Goal: Task Accomplishment & Management: Use online tool/utility

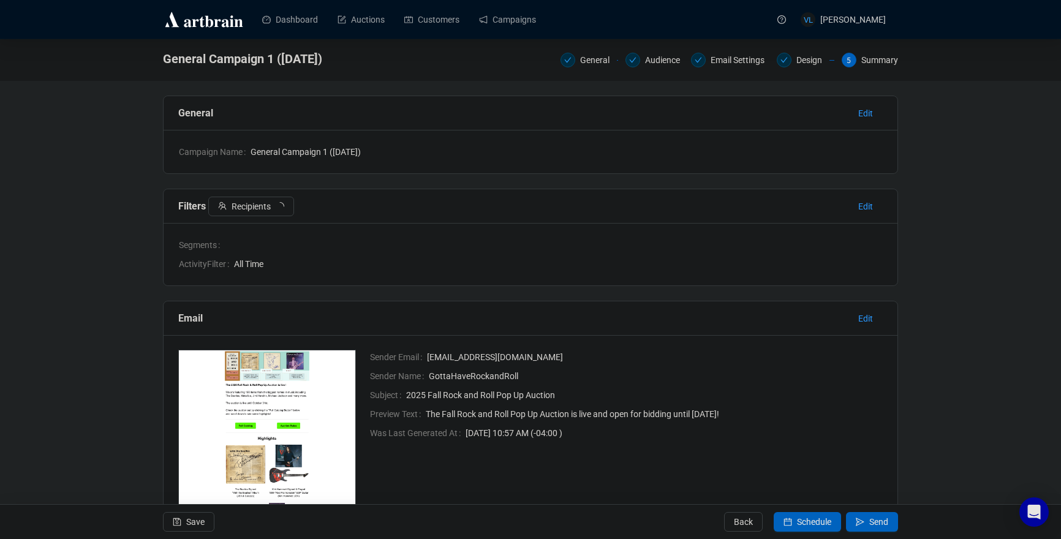
scroll to position [90, 0]
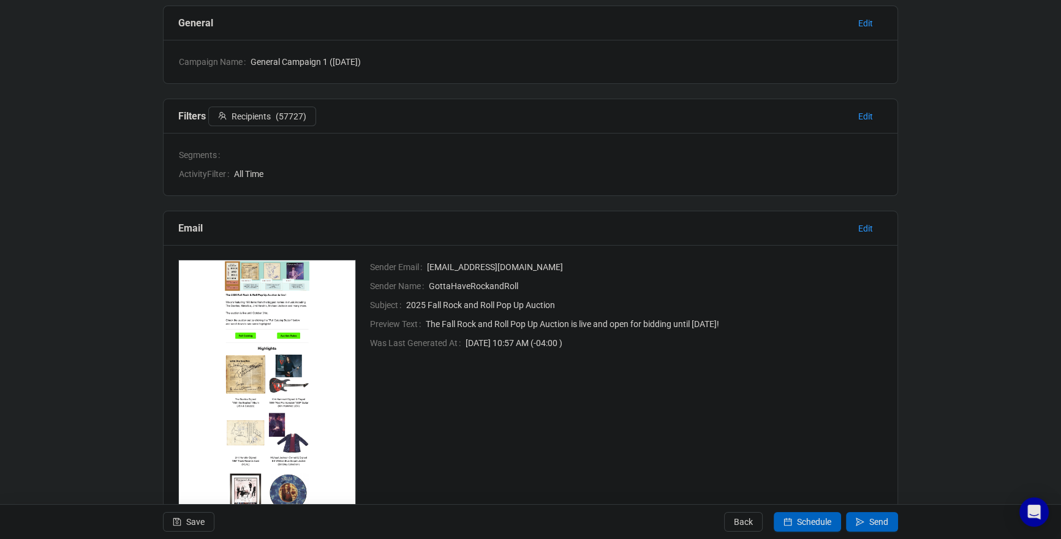
click at [526, 414] on div "Sender Email [EMAIL_ADDRESS][DOMAIN_NAME] Sender Name GottaHaveRockandRoll Subj…" at bounding box center [619, 383] width 529 height 246
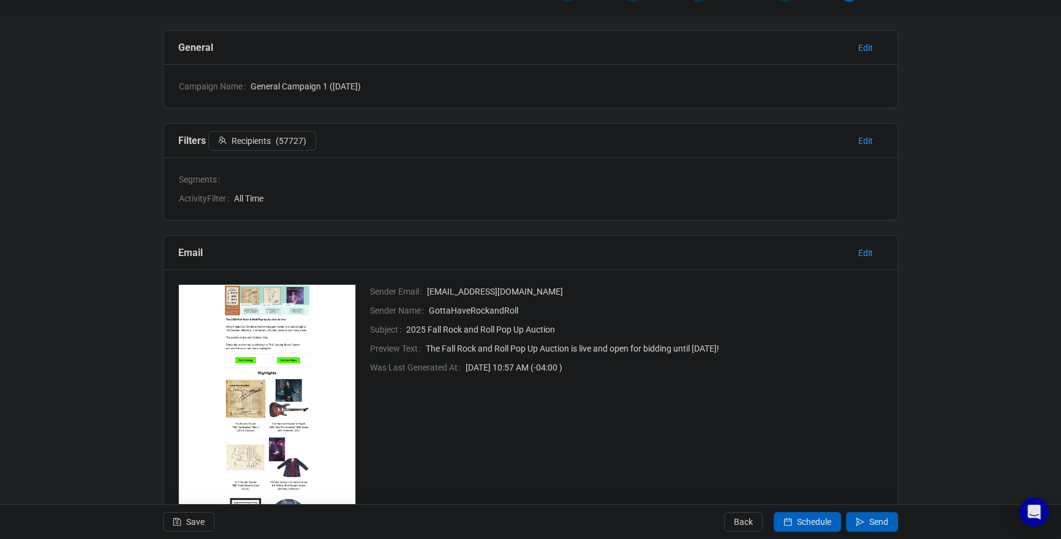
scroll to position [0, 0]
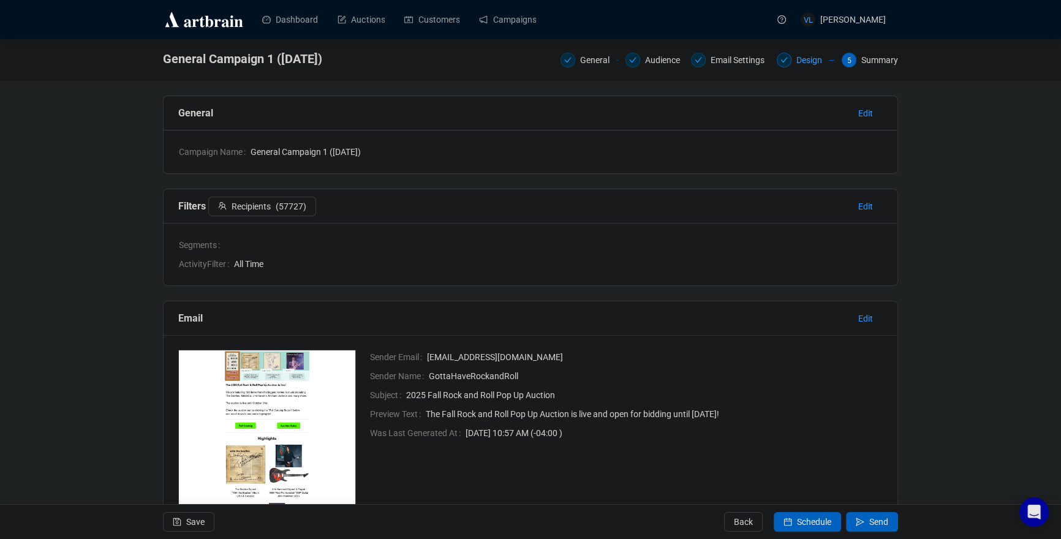
click at [803, 61] on div "Design" at bounding box center [813, 60] width 33 height 15
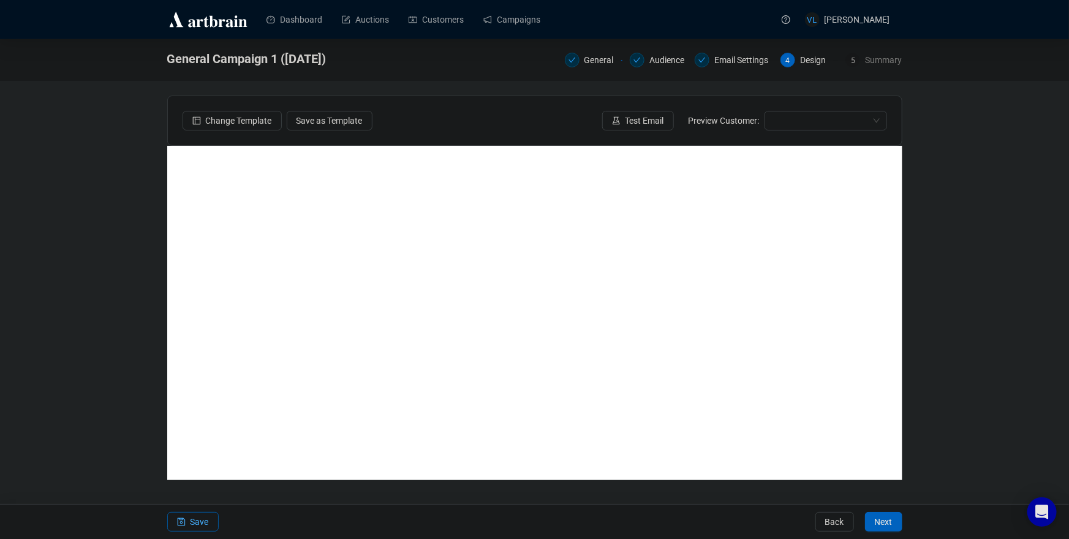
click at [197, 522] on span "Save" at bounding box center [200, 522] width 18 height 34
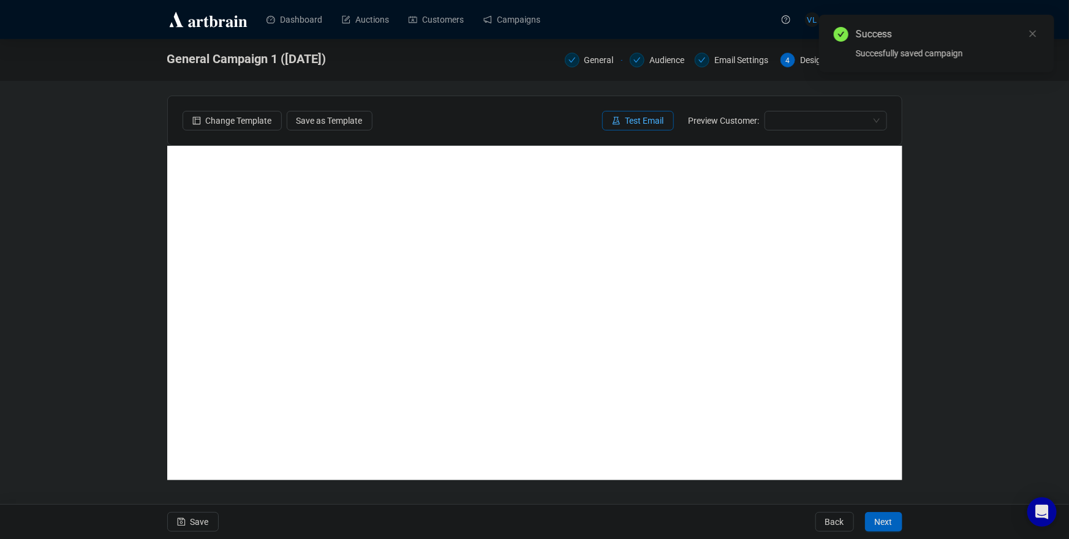
click at [668, 123] on button "Test Email" at bounding box center [638, 121] width 72 height 20
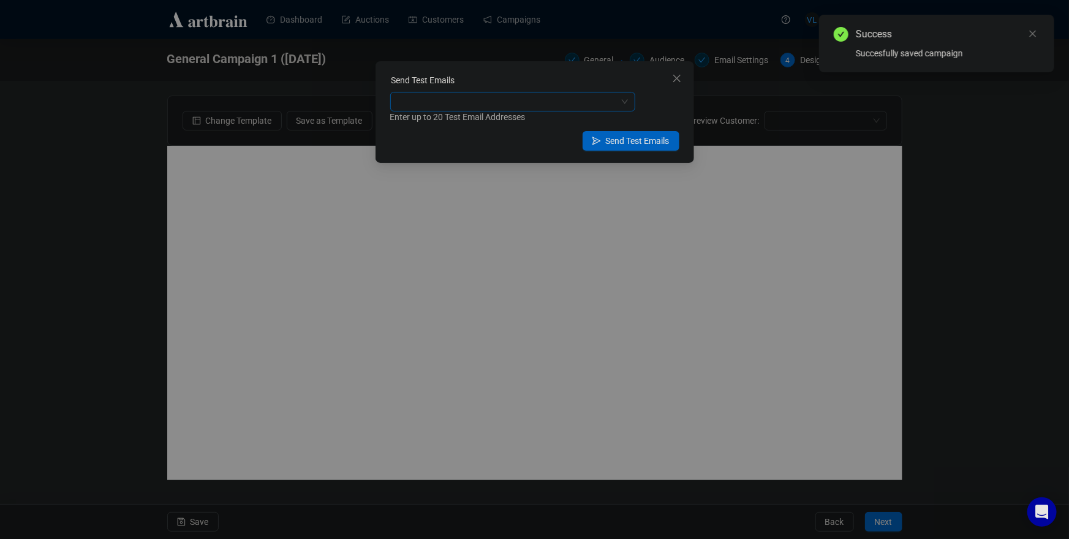
click at [517, 105] on div at bounding box center [506, 101] width 227 height 17
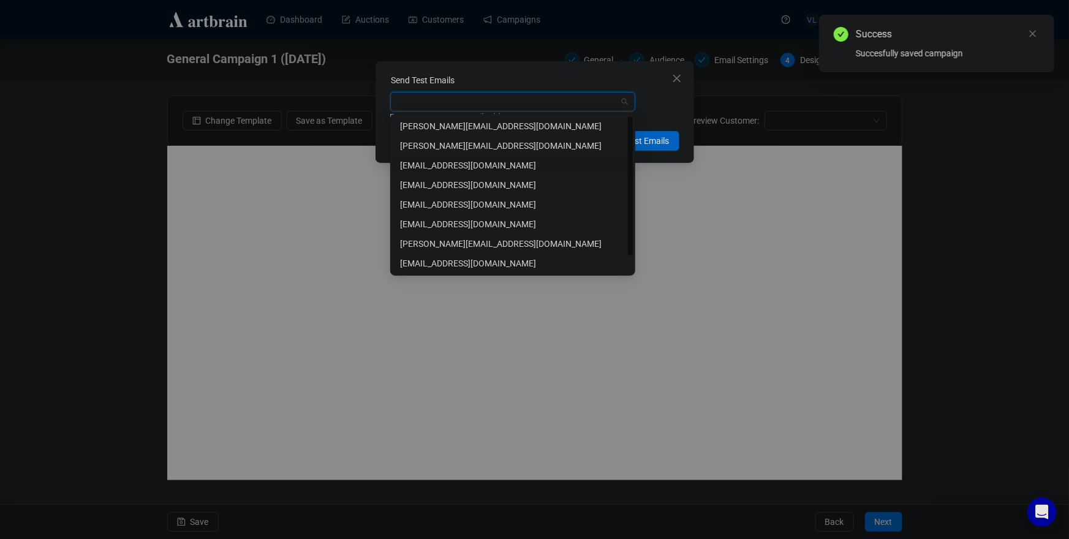
click at [472, 167] on div "[EMAIL_ADDRESS][DOMAIN_NAME]" at bounding box center [512, 165] width 225 height 13
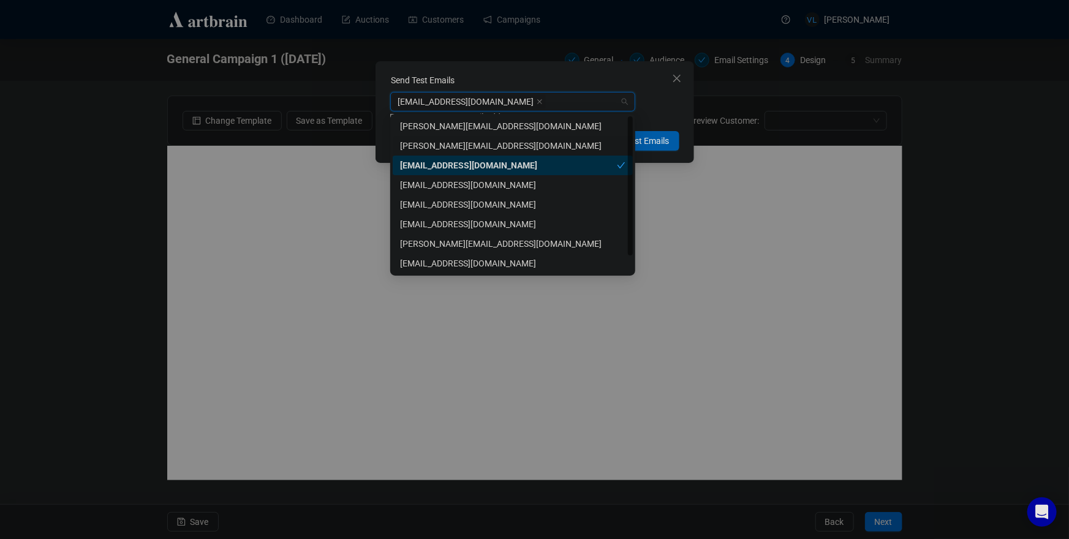
click at [659, 138] on span "Send Test Emails" at bounding box center [638, 140] width 64 height 13
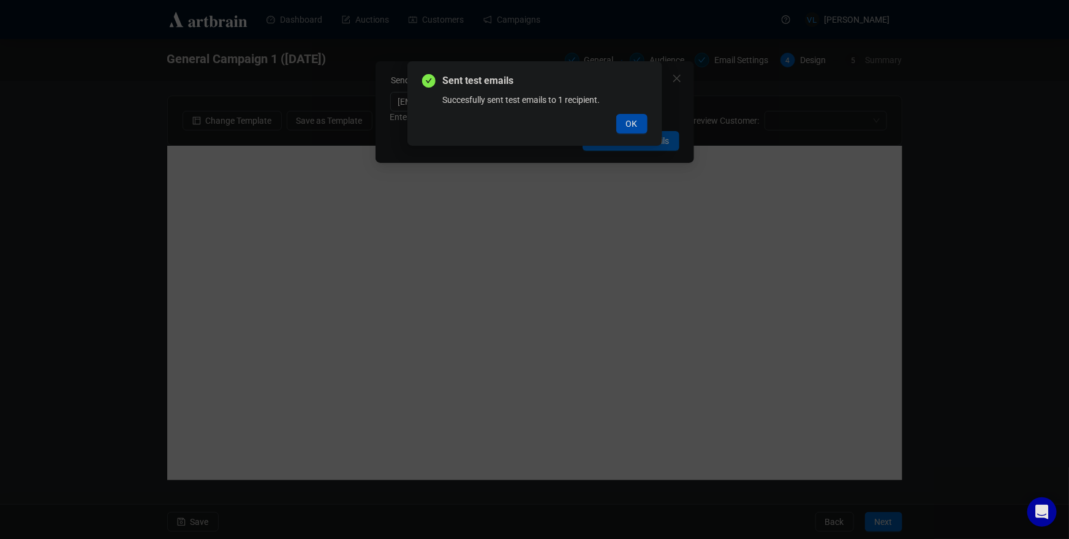
click at [632, 131] on button "OK" at bounding box center [631, 124] width 31 height 20
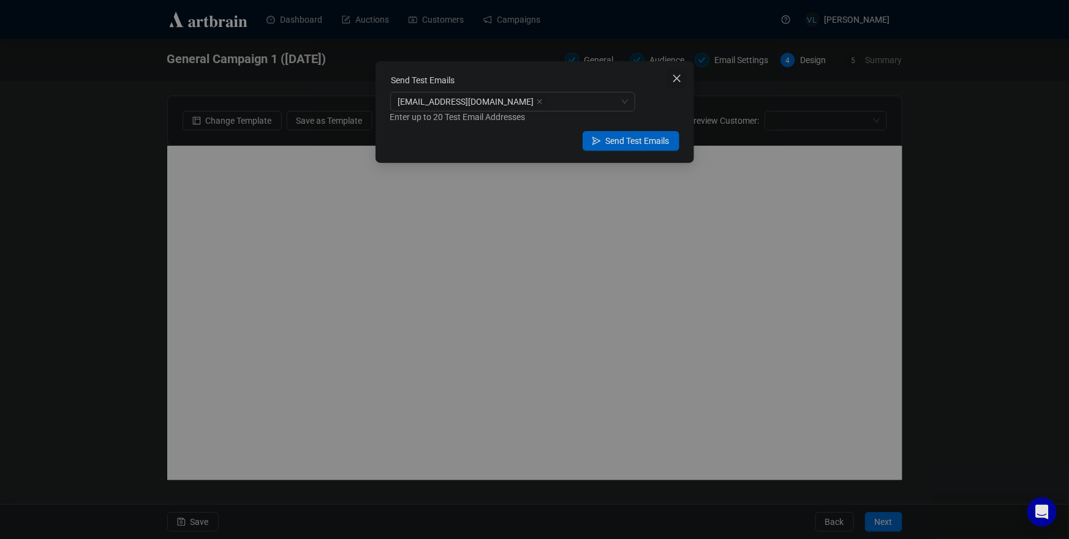
click at [674, 77] on icon "close" at bounding box center [677, 79] width 10 height 10
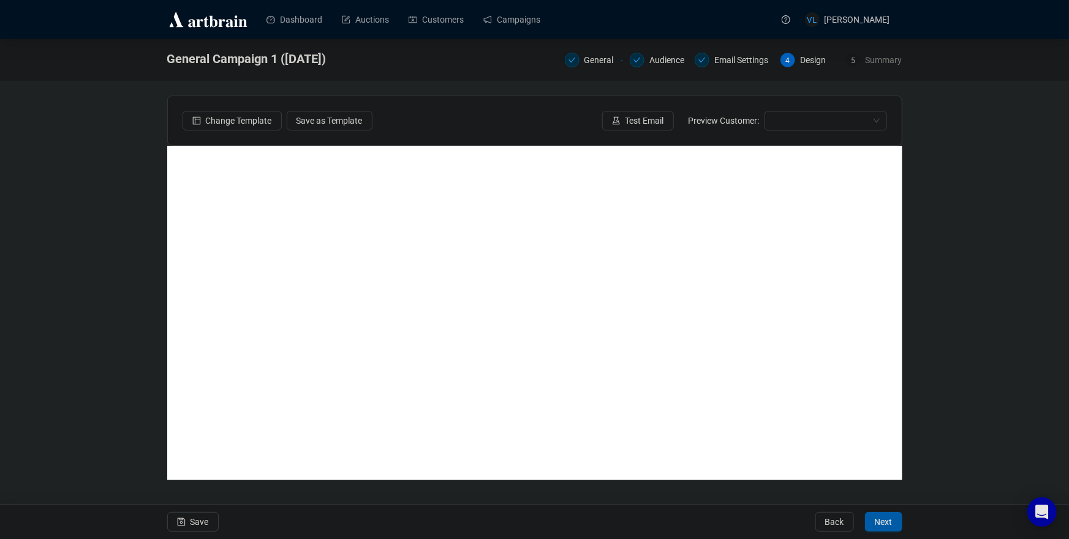
click at [880, 524] on span "Next" at bounding box center [884, 522] width 18 height 34
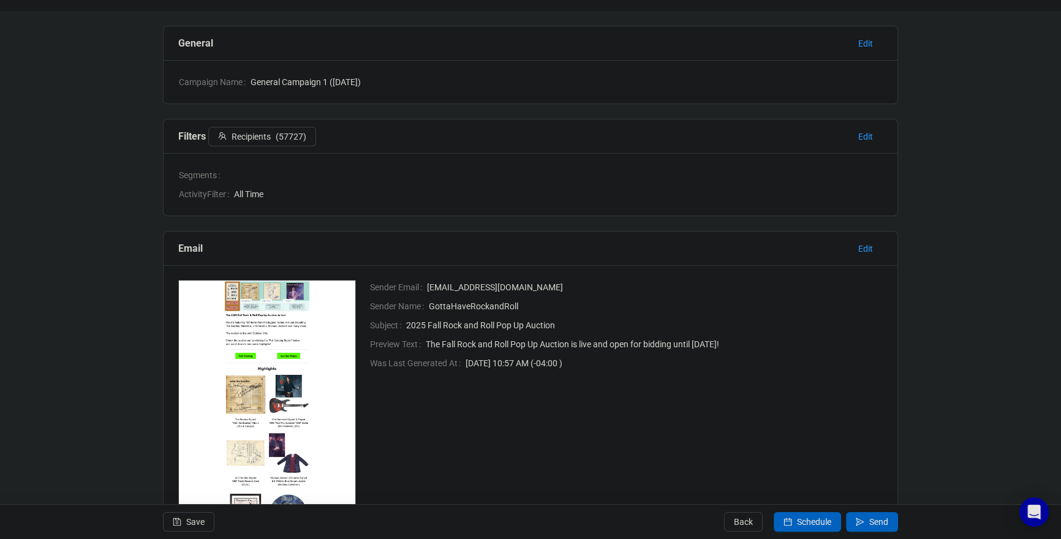
scroll to position [133, 0]
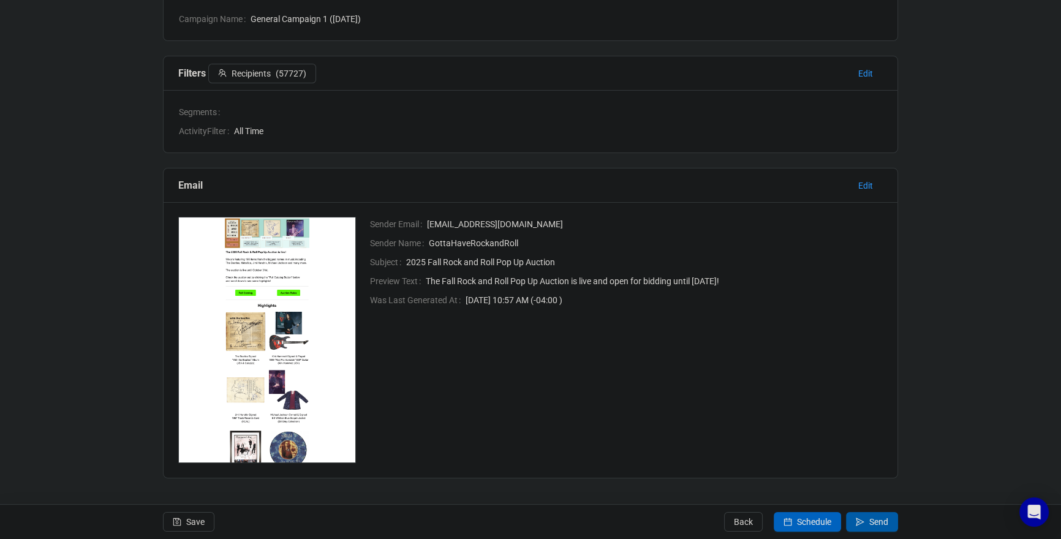
click at [873, 525] on span "Send" at bounding box center [878, 522] width 19 height 34
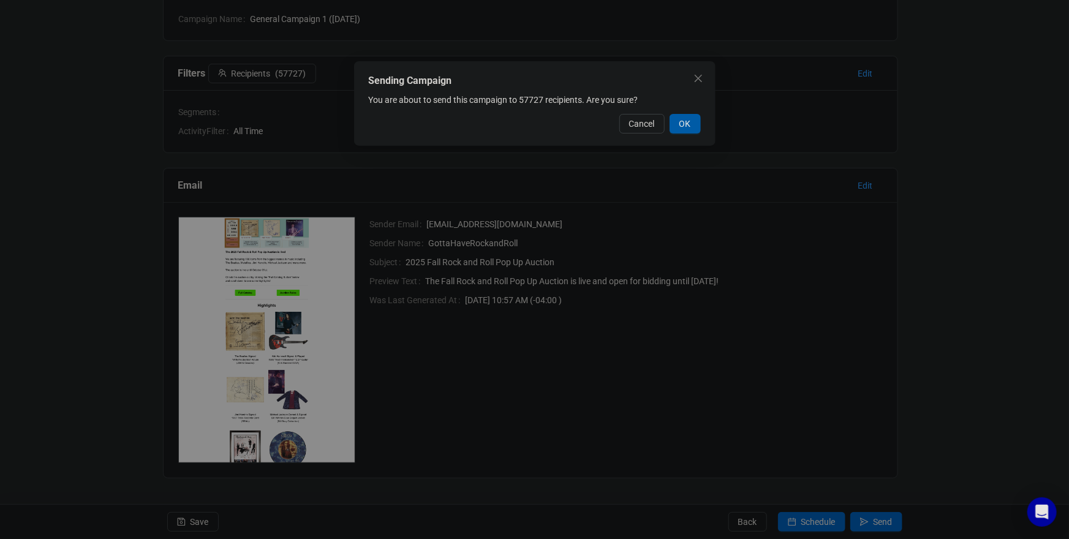
click at [684, 124] on span "OK" at bounding box center [686, 123] width 12 height 13
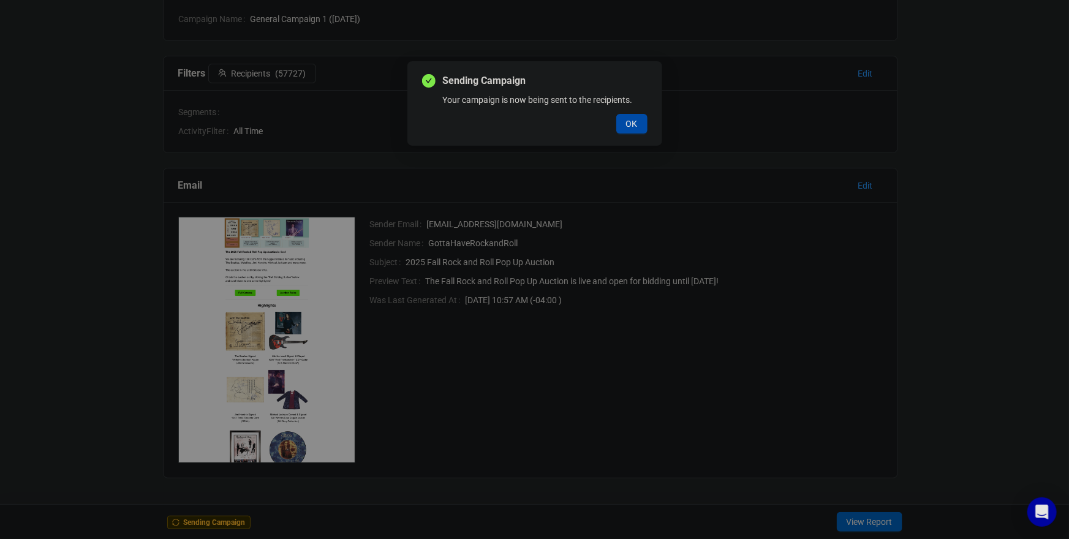
click at [634, 125] on span "OK" at bounding box center [632, 123] width 12 height 13
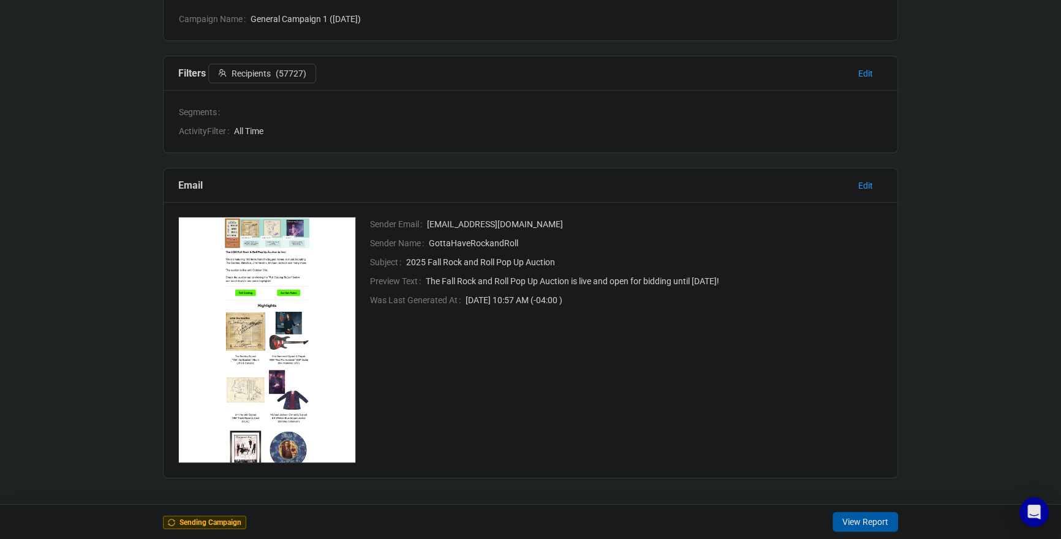
click at [852, 520] on span "View Report" at bounding box center [866, 522] width 46 height 34
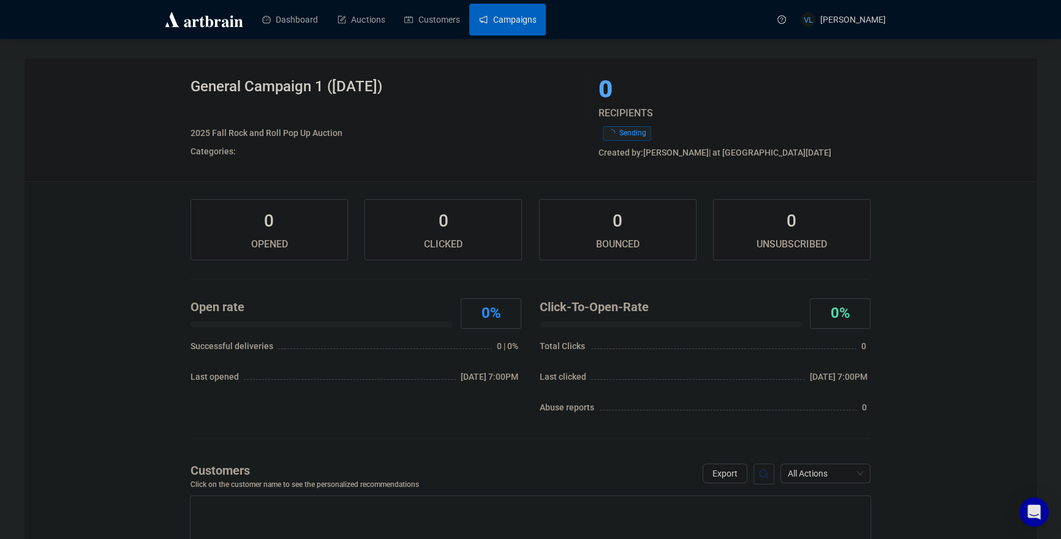
click at [506, 12] on link "Campaigns" at bounding box center [507, 20] width 57 height 32
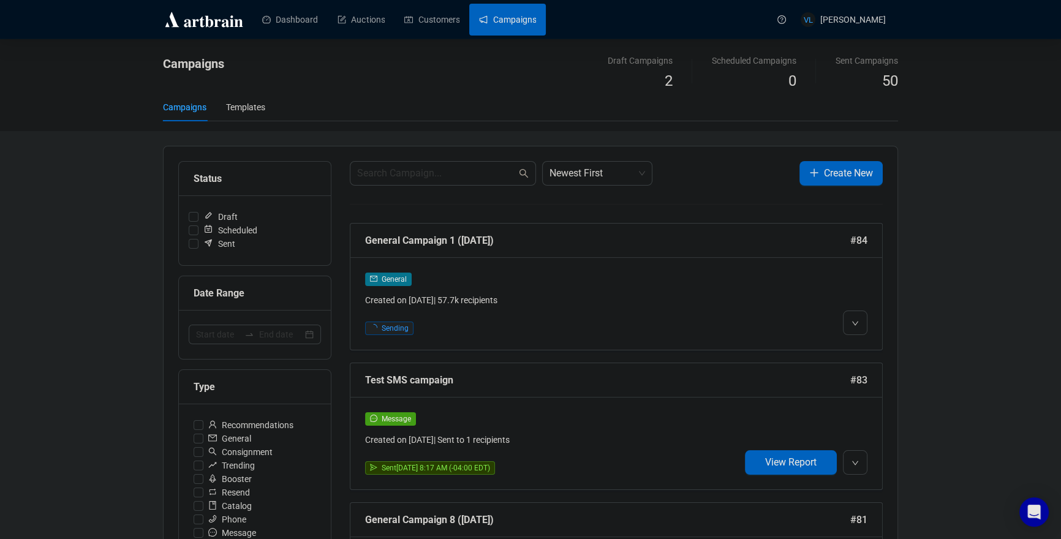
click at [91, 90] on div "Campaigns Draft Campaigns 2 Scheduled Campaigns 0 Sent Campaigns 50 Campaigns T…" at bounding box center [530, 85] width 1061 height 92
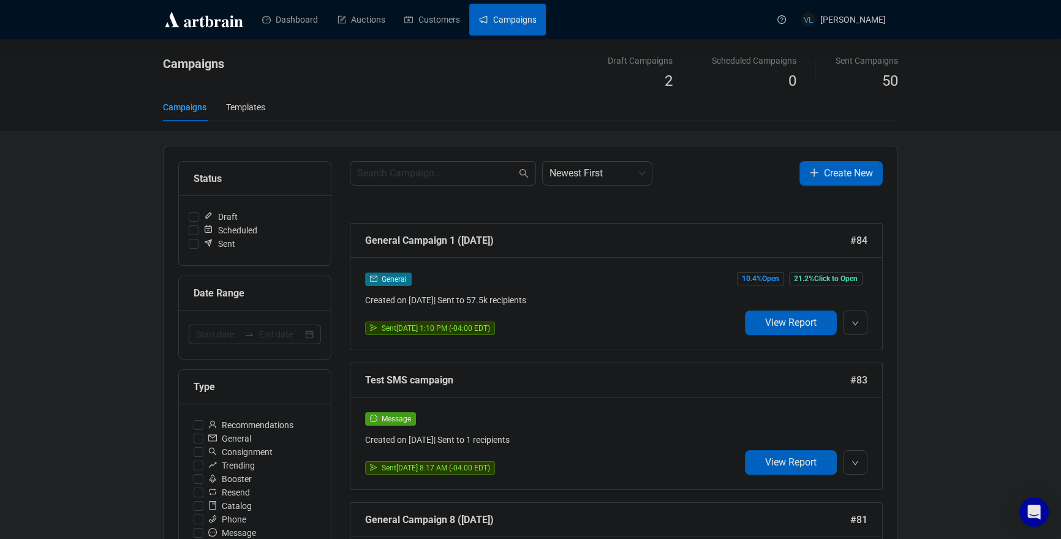
click at [425, 81] on div "Campaigns" at bounding box center [402, 73] width 479 height 39
